Goal: Task Accomplishment & Management: Use online tool/utility

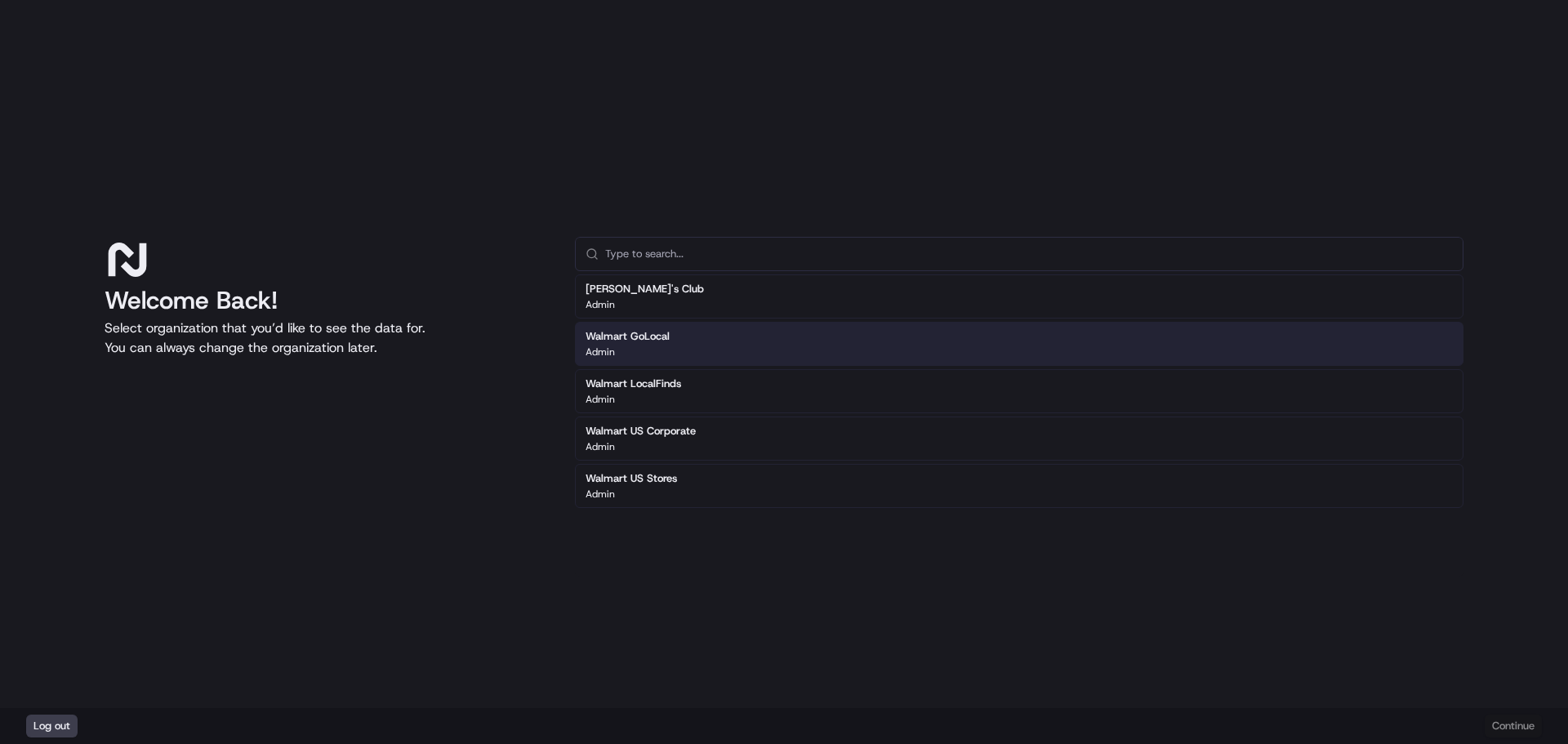
click at [659, 340] on h2 "Walmart GoLocal" at bounding box center [627, 336] width 84 height 15
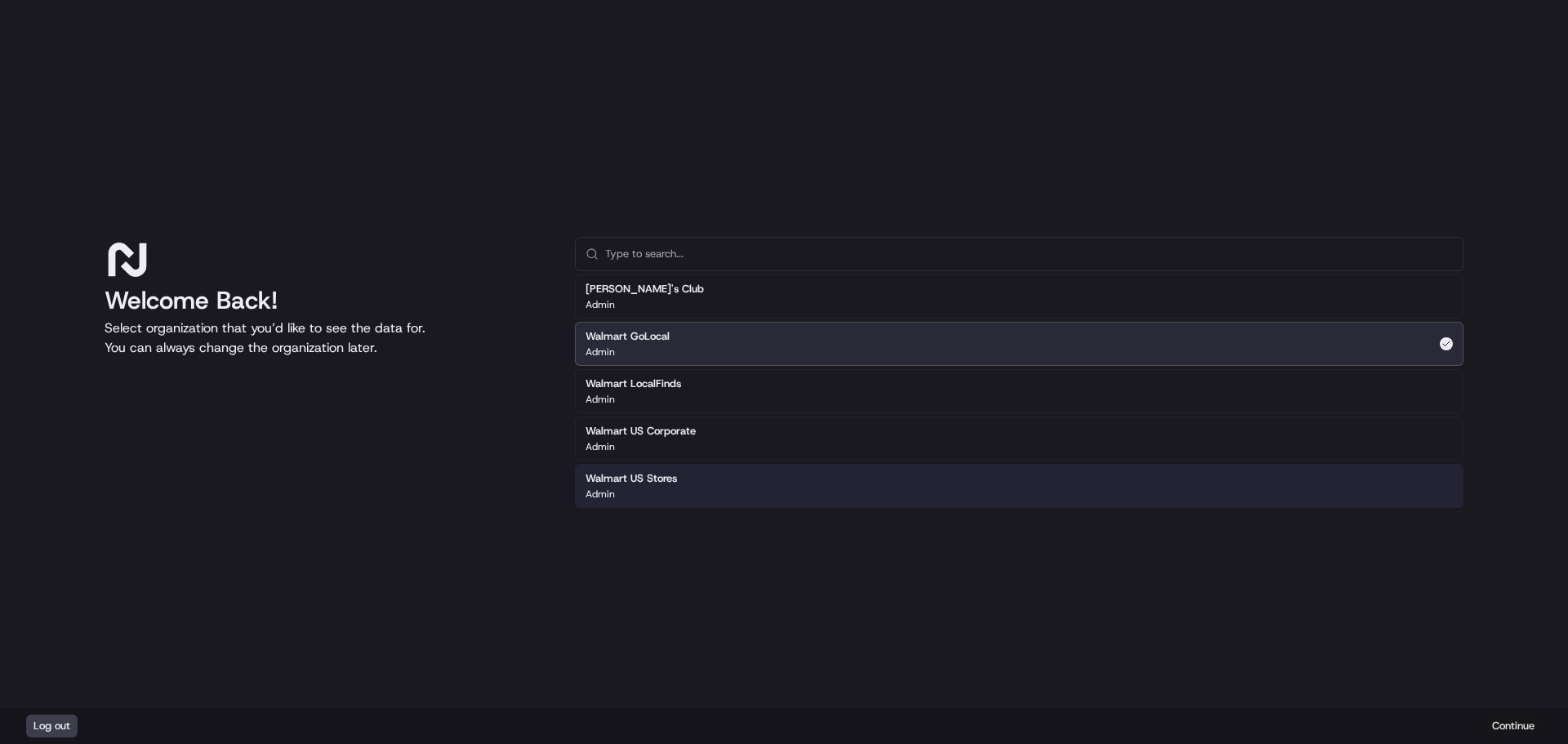
click at [1521, 724] on button "Continue" at bounding box center [1513, 725] width 57 height 23
